Goal: Understand process/instructions

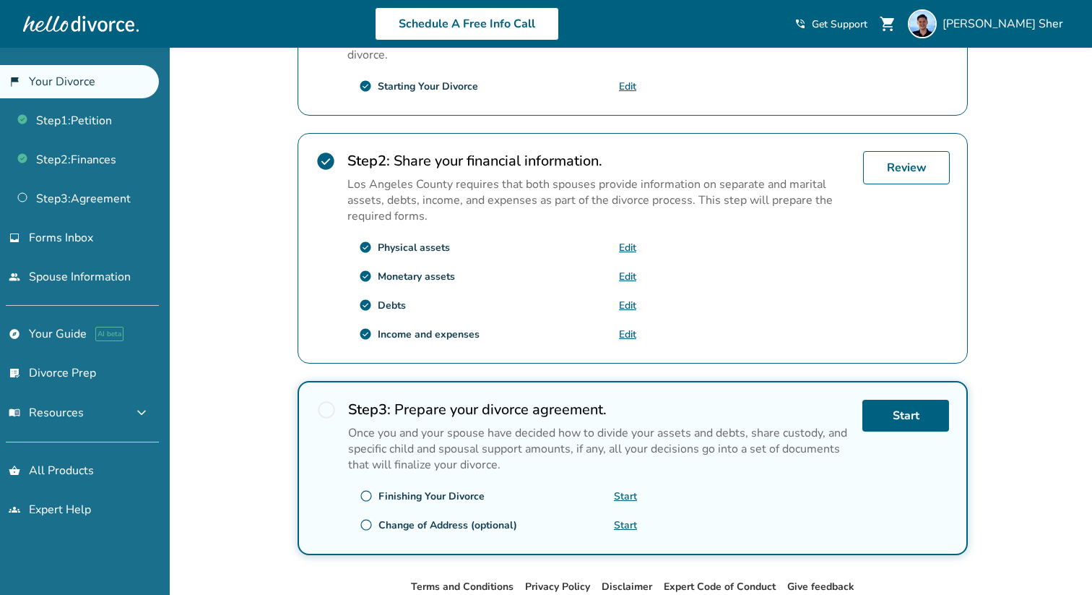
scroll to position [380, 0]
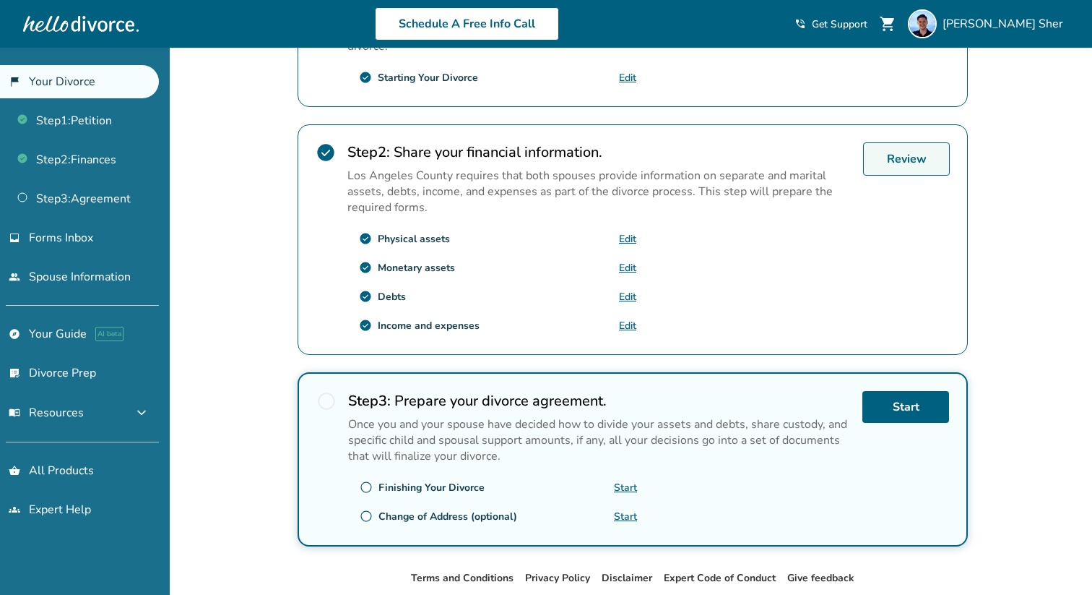
click at [882, 153] on link "Review" at bounding box center [906, 158] width 87 height 33
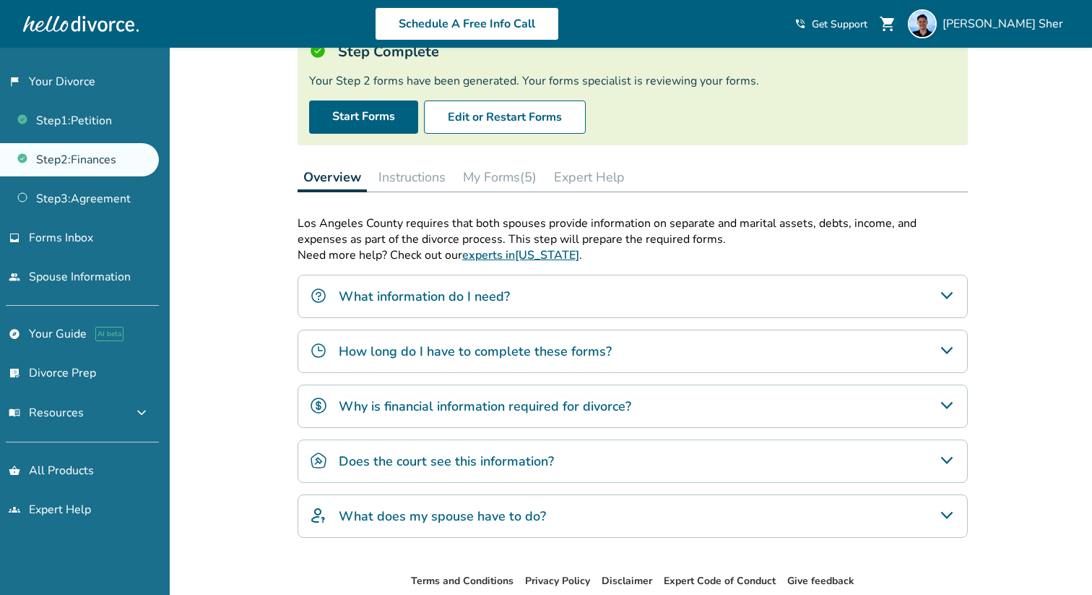
scroll to position [118, 0]
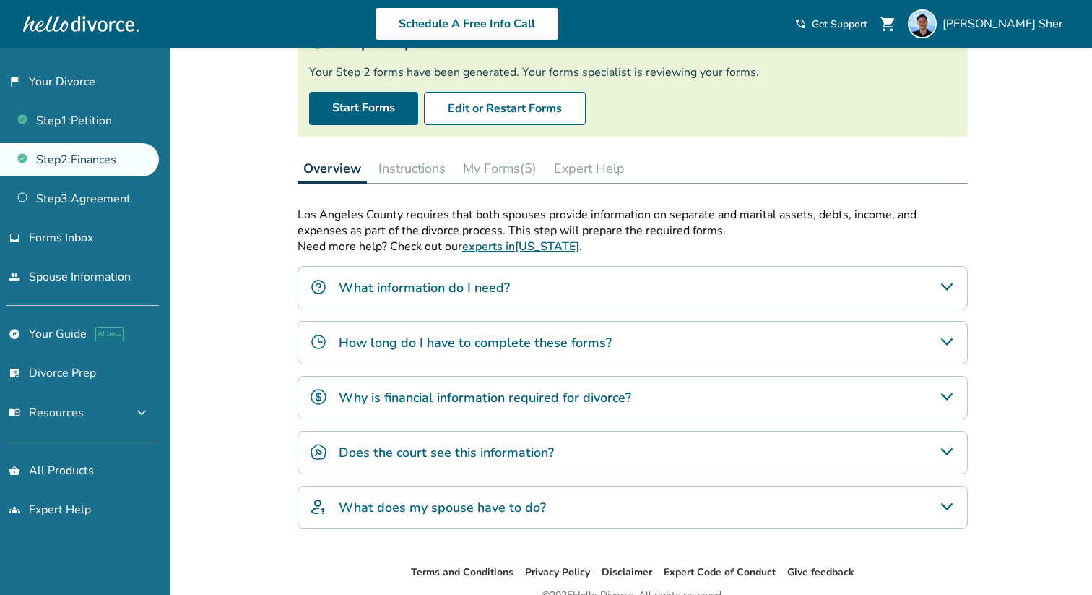
click at [483, 168] on button "My Forms (5)" at bounding box center [499, 168] width 85 height 29
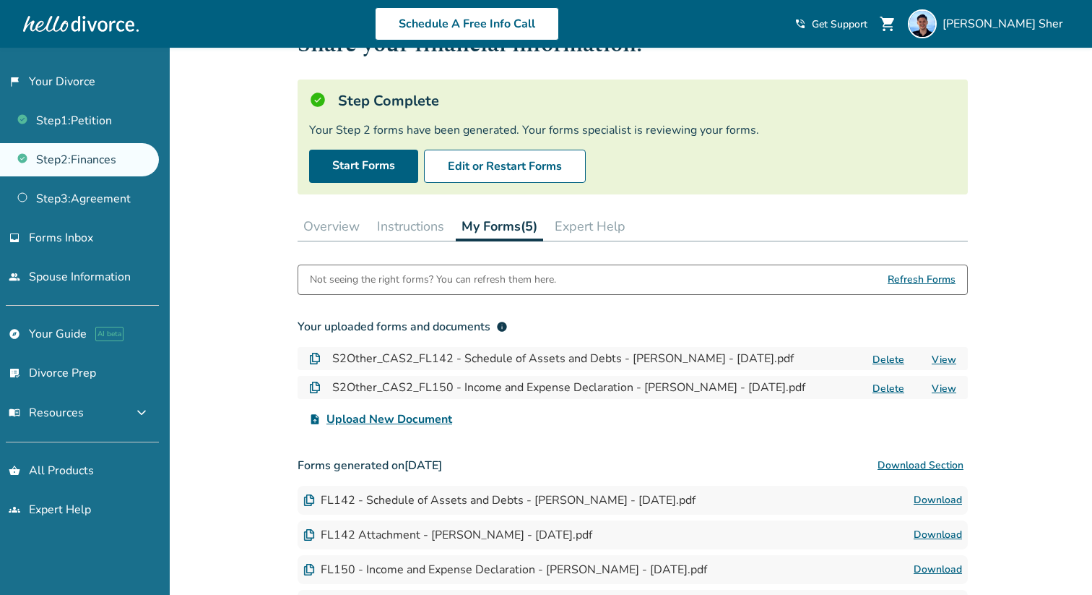
scroll to position [48, 0]
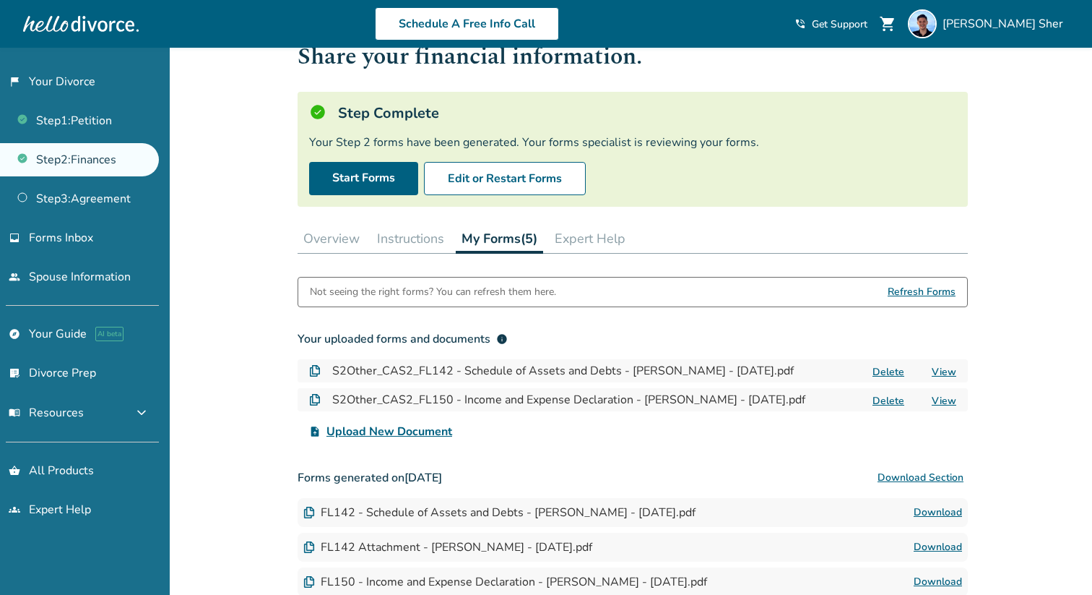
click at [389, 242] on button "Instructions" at bounding box center [410, 238] width 79 height 29
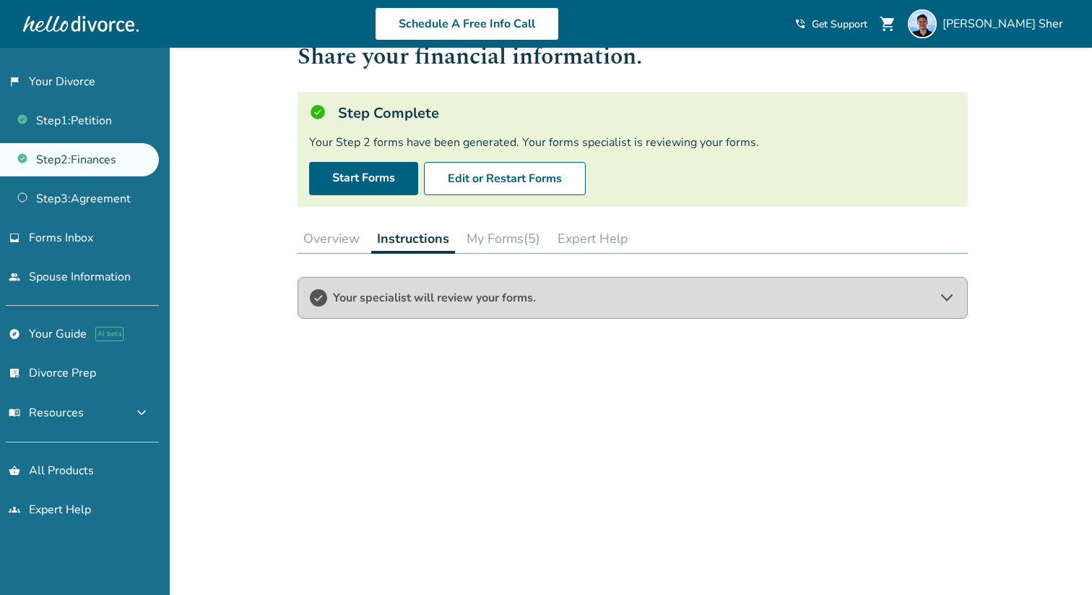
click at [474, 243] on button "My Forms (5)" at bounding box center [503, 238] width 85 height 29
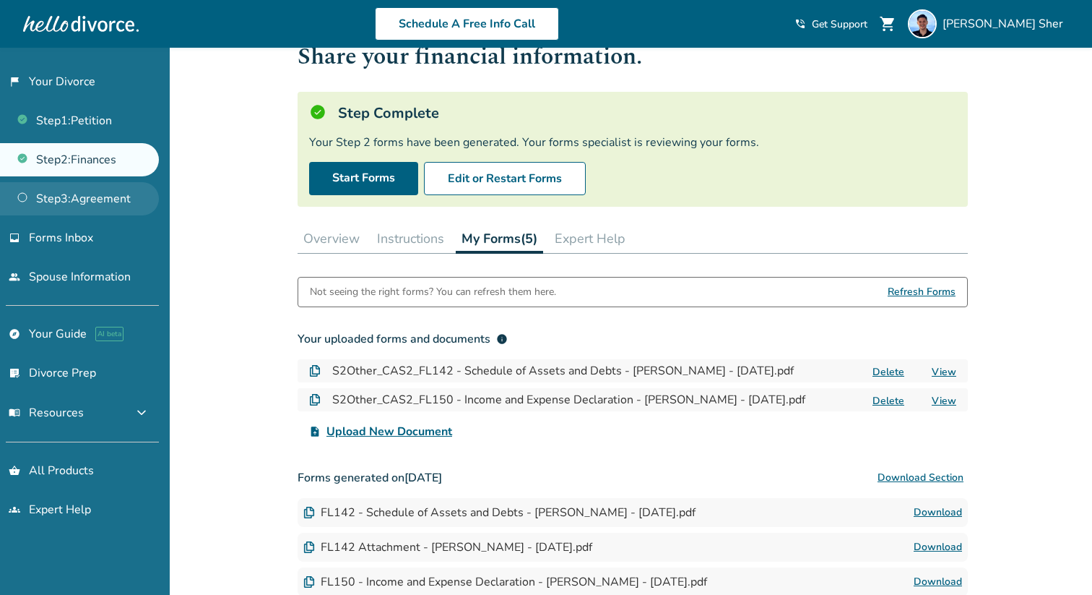
click at [108, 204] on link "Step 3 : Agreement" at bounding box center [79, 198] width 159 height 33
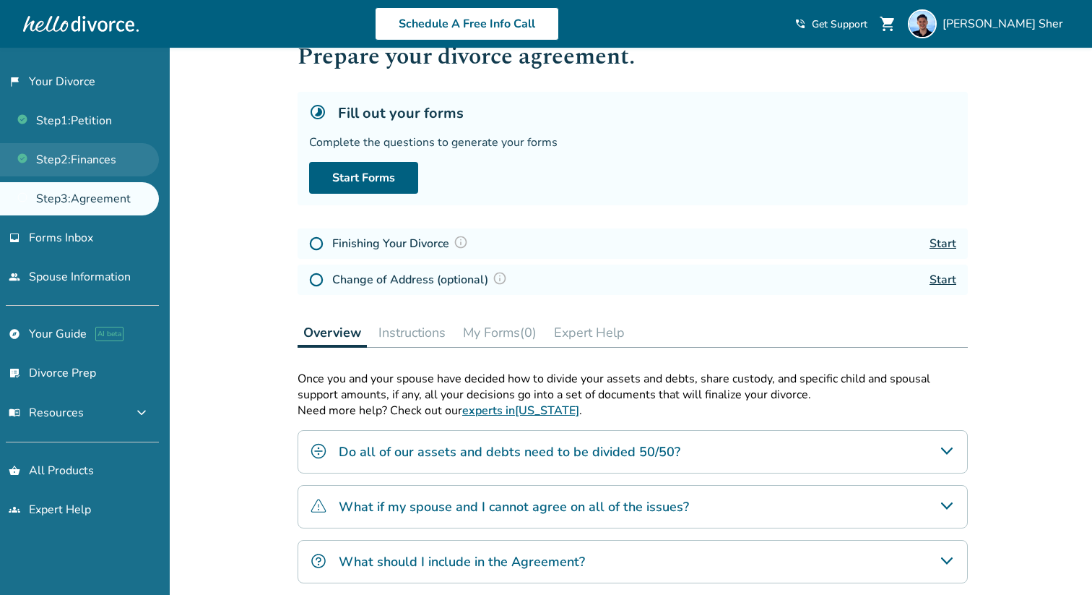
click at [100, 167] on link "Step 2 : Finances" at bounding box center [79, 159] width 159 height 33
